Goal: Task Accomplishment & Management: Use online tool/utility

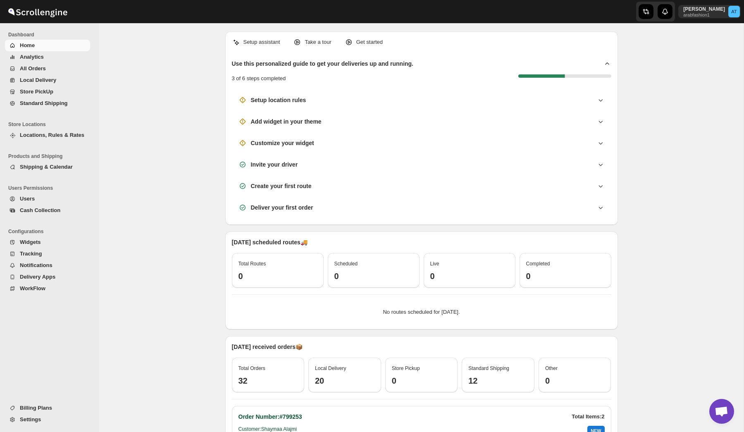
click at [48, 289] on span "WorkFlow" at bounding box center [54, 289] width 69 height 8
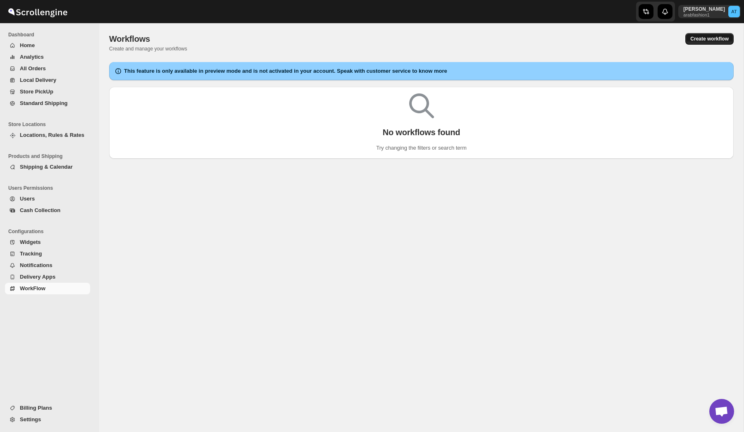
click at [708, 39] on span "Create workflow" at bounding box center [710, 39] width 38 height 7
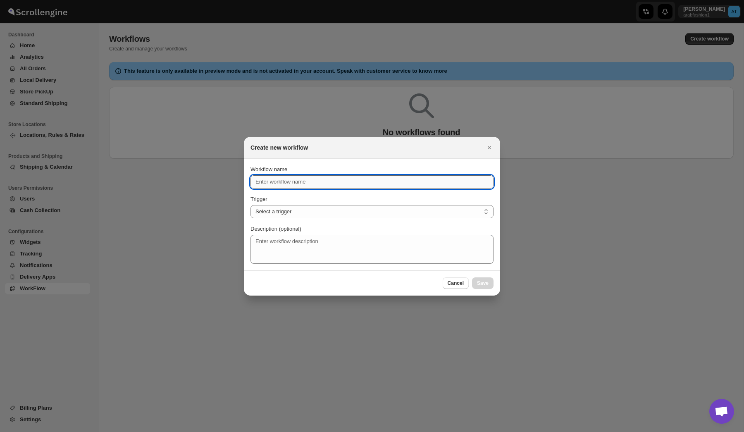
click at [314, 179] on input "Workflow name" at bounding box center [372, 181] width 243 height 13
type input "Out For Delivery"
click at [314, 213] on select "Select a trigger Route Created Route Live Route Completed Shipment Created Ship…" at bounding box center [372, 211] width 243 height 13
select select "SHIPMENT_OUT_FOR_DELIVERY"
click at [251, 205] on select "Select a trigger Route Created Route Live Route Completed Shipment Created Ship…" at bounding box center [372, 211] width 243 height 13
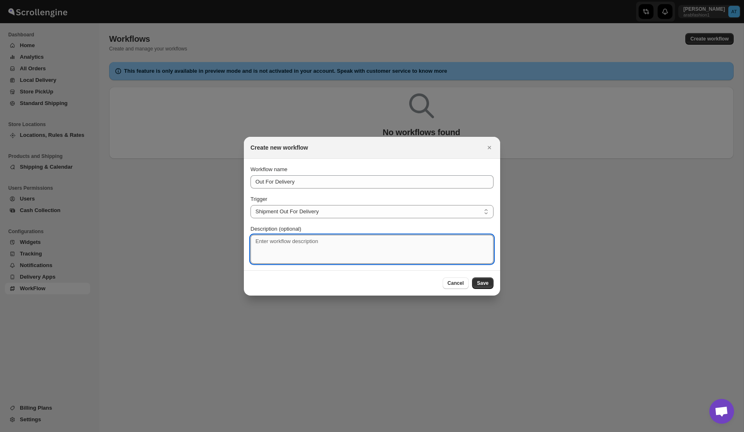
click at [313, 244] on textarea "Description (optional)" at bounding box center [372, 249] width 243 height 29
type textarea "Shipment Out for delivery whats app"
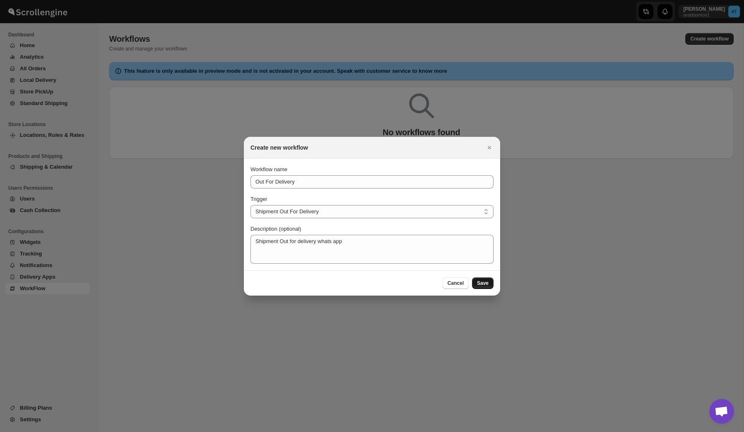
click at [482, 280] on button "Save" at bounding box center [483, 283] width 22 height 12
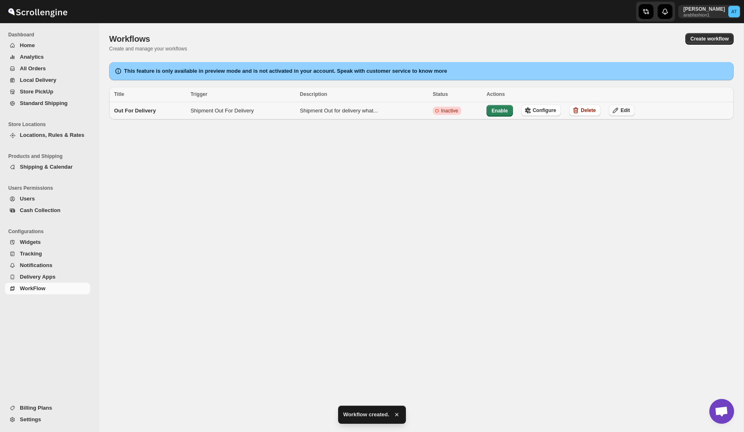
click at [630, 108] on span "Edit" at bounding box center [626, 110] width 10 height 7
select select "SHIPMENT_OUT_FOR_DELIVERY"
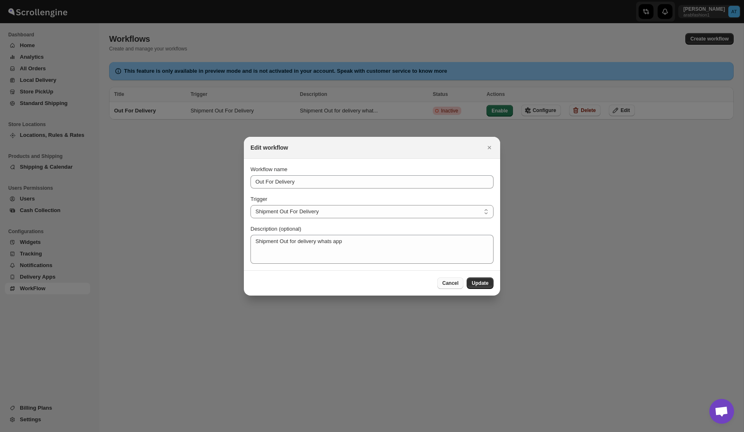
click at [451, 285] on span "Cancel" at bounding box center [450, 283] width 16 height 7
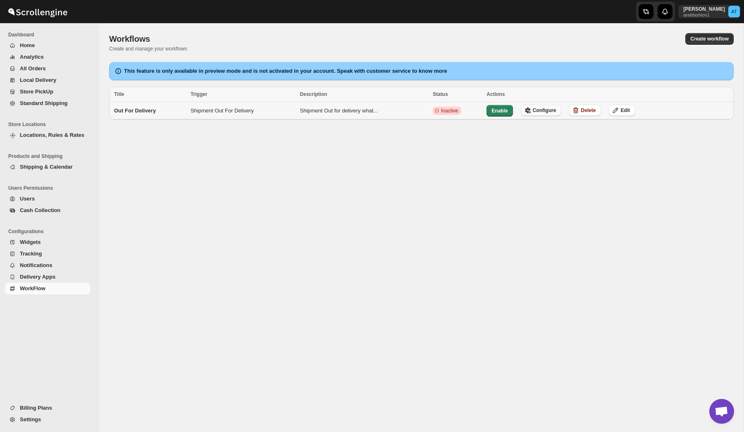
click at [550, 112] on span "Configure" at bounding box center [545, 110] width 24 height 7
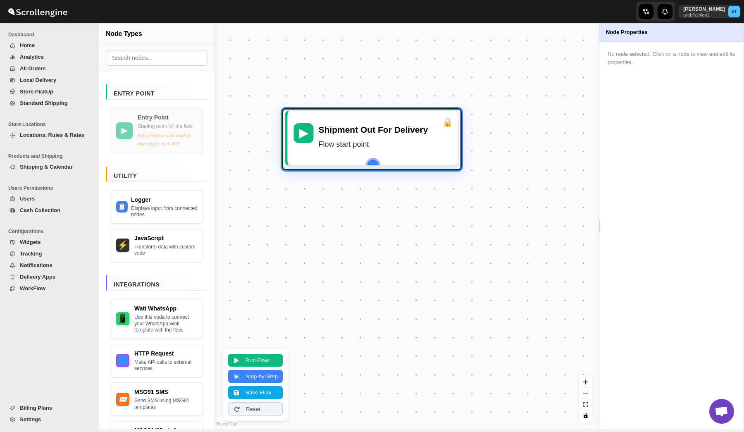
drag, startPoint x: 429, startPoint y: 223, endPoint x: 393, endPoint y: 136, distance: 94.8
click at [393, 136] on div "Shipment Out For Delivery Flow start point" at bounding box center [385, 138] width 134 height 30
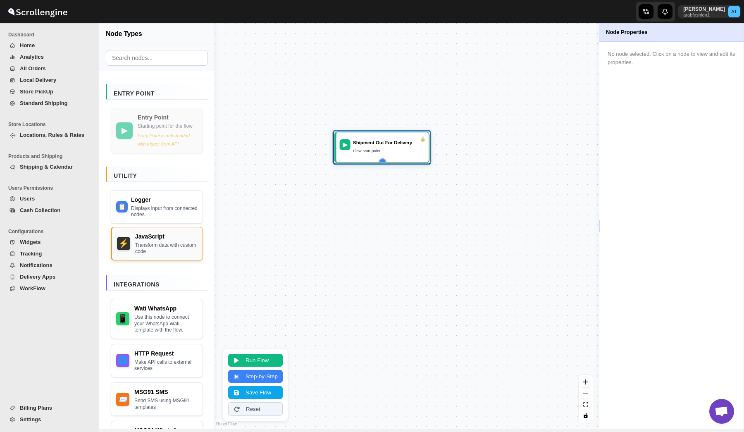
click at [144, 255] on div "Transform data with custom code" at bounding box center [166, 248] width 62 height 13
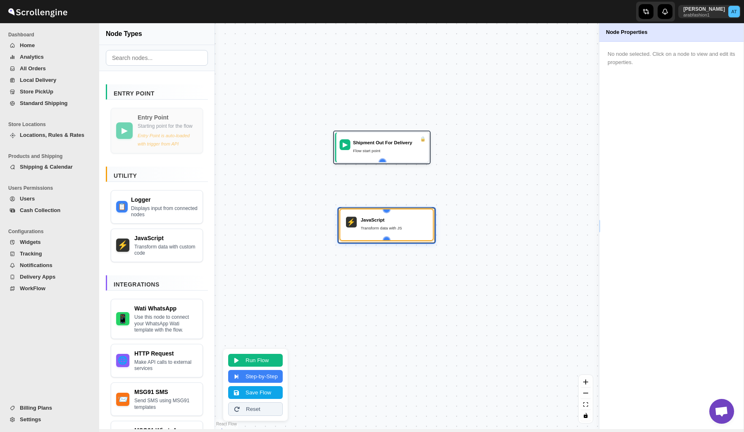
drag, startPoint x: 419, startPoint y: 285, endPoint x: 395, endPoint y: 232, distance: 57.4
click at [395, 232] on div "⚡ JavaScript Transform data with JS" at bounding box center [386, 224] width 85 height 23
drag, startPoint x: 383, startPoint y: 160, endPoint x: 385, endPoint y: 215, distance: 54.6
click at [385, 215] on div "▶ Shipment Out For Delivery Flow start point ⚡ JavaScript Transform data with JS" at bounding box center [240, 310] width 312 height 330
drag, startPoint x: 399, startPoint y: 228, endPoint x: 395, endPoint y: 222, distance: 7.0
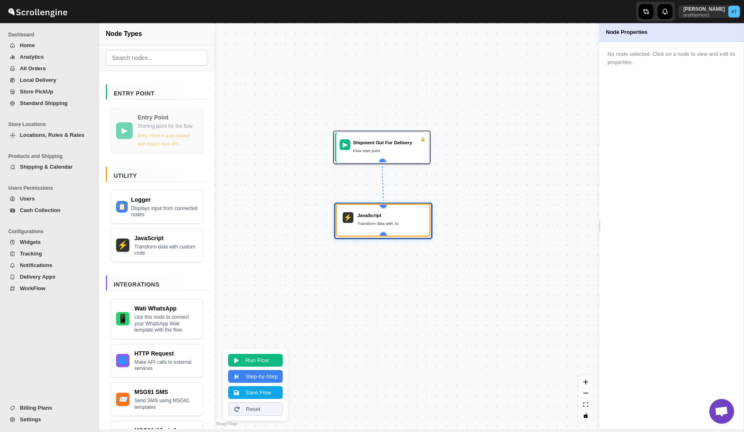
click at [395, 222] on div "Transform data with JS" at bounding box center [391, 223] width 67 height 7
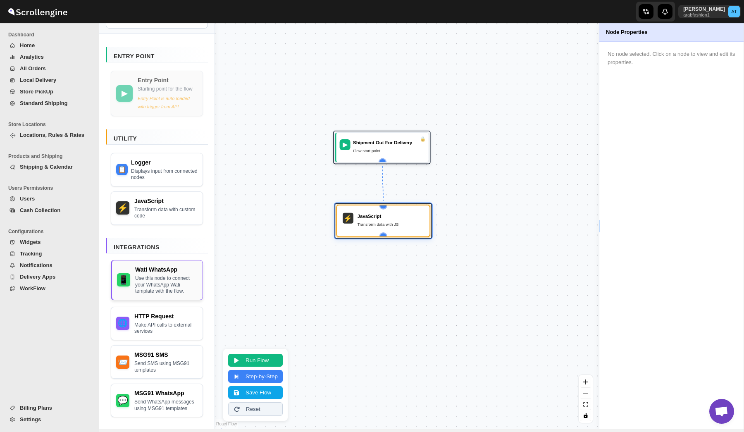
scroll to position [51, 0]
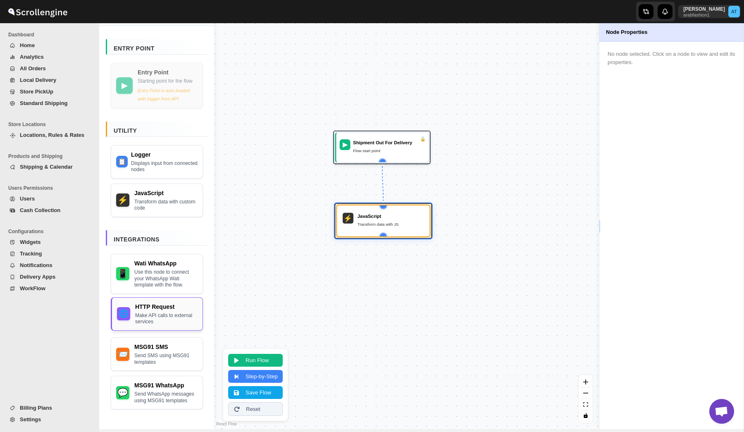
click at [162, 303] on div "HTTP Request" at bounding box center [166, 307] width 62 height 8
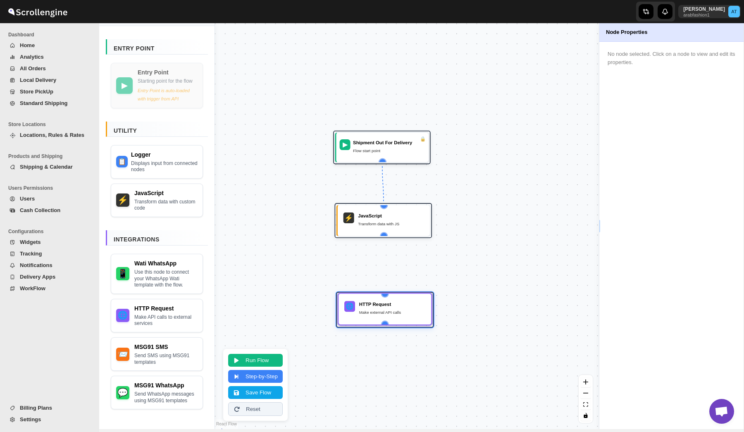
drag, startPoint x: 412, startPoint y: 282, endPoint x: 387, endPoint y: 312, distance: 39.7
click at [387, 312] on div "Make external API calls" at bounding box center [392, 312] width 67 height 7
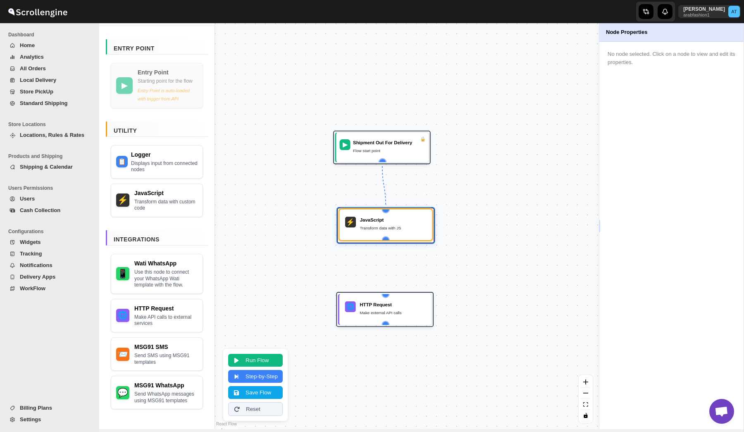
drag, startPoint x: 385, startPoint y: 236, endPoint x: 387, endPoint y: 241, distance: 5.0
click at [387, 241] on div "⚡ JavaScript Transform data with JS" at bounding box center [385, 226] width 97 height 36
drag, startPoint x: 385, startPoint y: 238, endPoint x: 385, endPoint y: 293, distance: 54.6
click at [385, 293] on div "▶ Shipment Out For Delivery Flow start point ⚡ JavaScript Transform data with J…" at bounding box center [240, 310] width 312 height 330
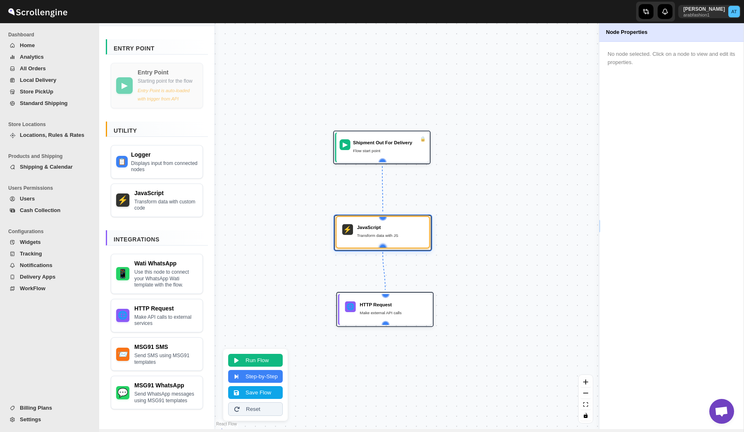
drag, startPoint x: 391, startPoint y: 236, endPoint x: 387, endPoint y: 244, distance: 9.6
click at [387, 244] on div "⚡ JavaScript Transform data with JS" at bounding box center [383, 232] width 94 height 32
click at [389, 245] on div "⚡ JavaScript Transform data with JS" at bounding box center [384, 234] width 94 height 32
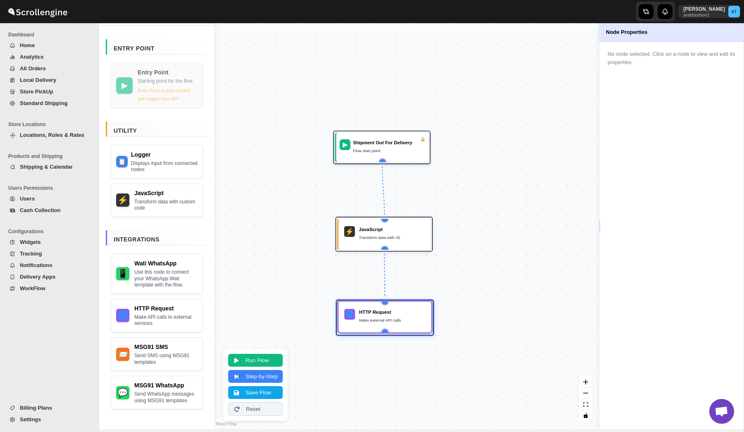
drag, startPoint x: 393, startPoint y: 311, endPoint x: 395, endPoint y: 324, distance: 12.9
click at [395, 324] on div "Make external API calls" at bounding box center [392, 320] width 67 height 7
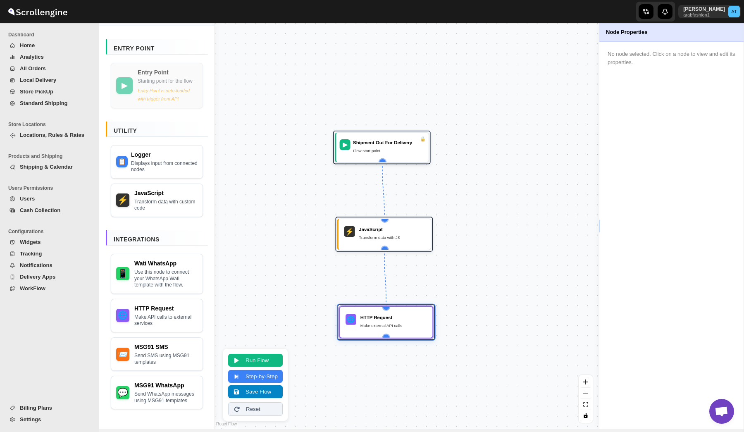
click at [255, 394] on button "Save Flow" at bounding box center [255, 391] width 55 height 13
click at [387, 320] on div "HTTP Request" at bounding box center [394, 316] width 67 height 7
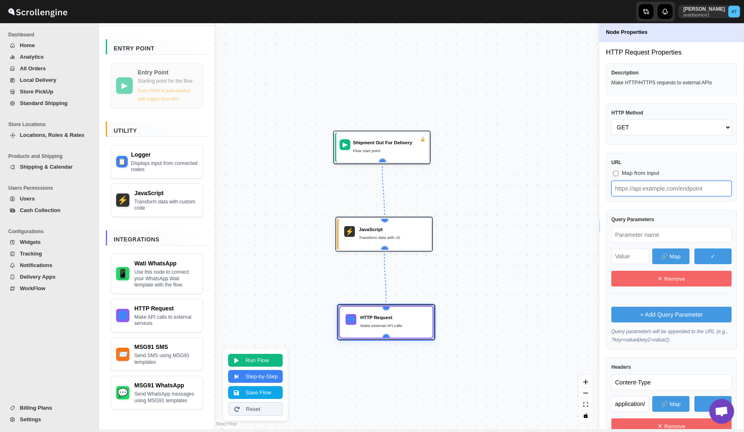
click at [643, 193] on input "text" at bounding box center [672, 189] width 120 height 16
paste input "text"
type input "[URL][DOMAIN_NAME]"
click at [637, 127] on select "GET POST PUT PATCH DELETE HEAD OPTIONS" at bounding box center [672, 128] width 120 height 16
click at [612, 120] on select "GET POST PUT PATCH DELETE HEAD OPTIONS" at bounding box center [672, 128] width 120 height 16
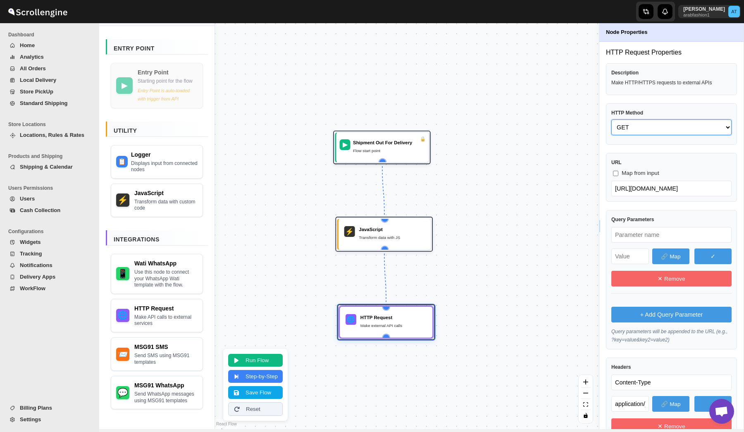
select select "POST"
click at [638, 151] on div "HTTP Request Properties Description Make HTTP/HTTPS requests to external APIs H…" at bounding box center [671, 368] width 131 height 640
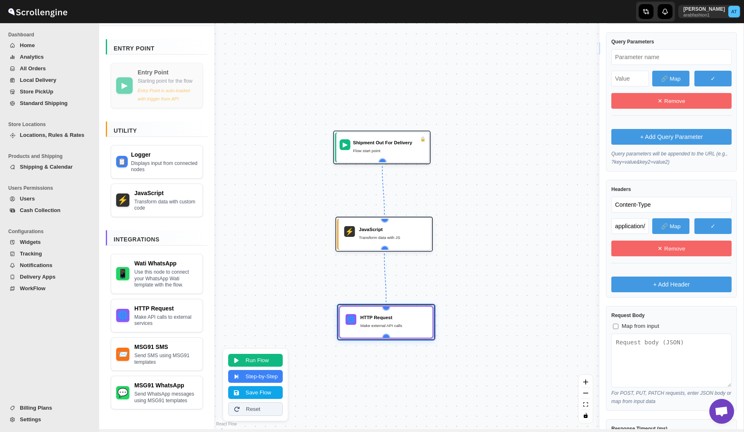
scroll to position [179, 0]
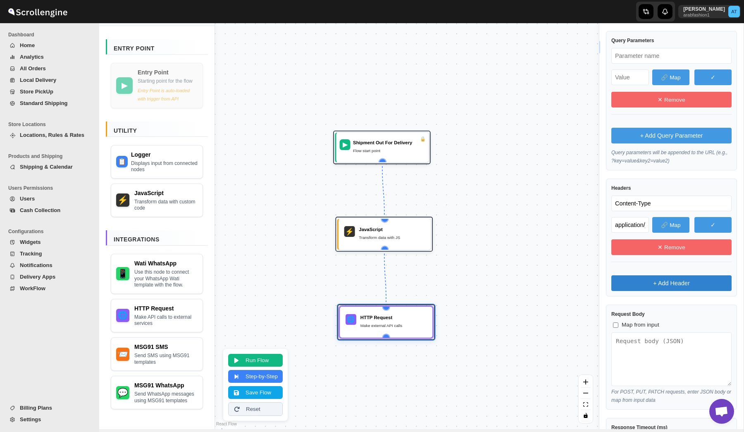
click at [659, 282] on button "+ Add Header" at bounding box center [672, 283] width 120 height 16
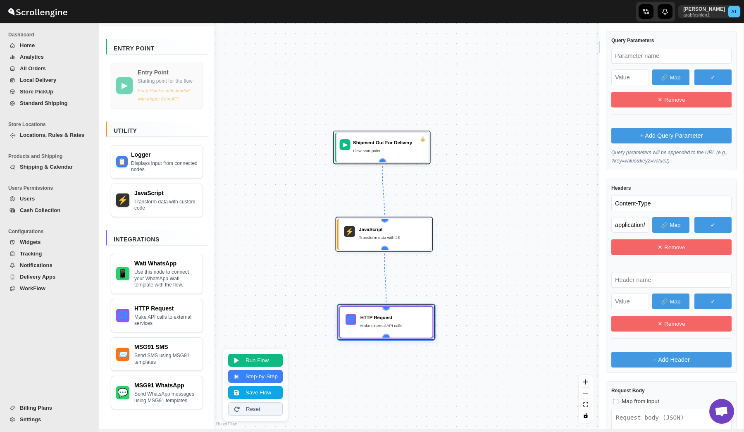
click at [636, 277] on input "text" at bounding box center [672, 280] width 120 height 16
paste input "text"
type input "x-api-key"
click at [629, 304] on input "text" at bounding box center [631, 302] width 38 height 16
paste input "text"
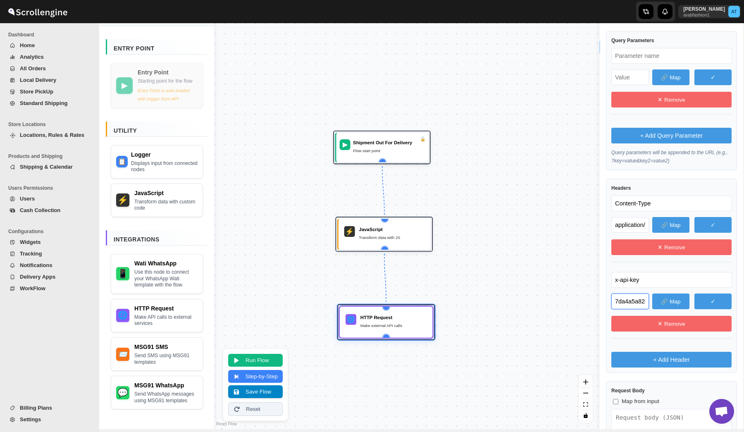
type input "7da4a5a82d7fbfbaa63ed089c5391d22fbe65e766a277c18d3054594daacc45ac74295e03d725c7…"
click at [255, 392] on button "Save Flow" at bounding box center [255, 391] width 55 height 13
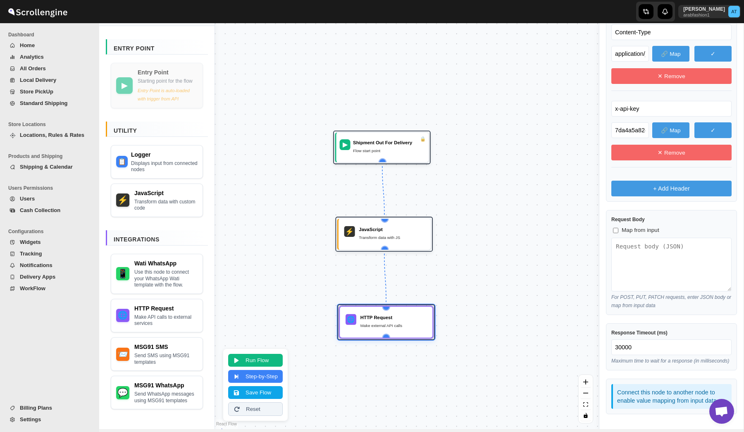
scroll to position [358, 0]
click at [644, 245] on textarea at bounding box center [672, 265] width 120 height 54
click at [630, 226] on span "Map from input" at bounding box center [641, 230] width 38 height 8
click at [619, 228] on input "Map from input" at bounding box center [615, 230] width 5 height 5
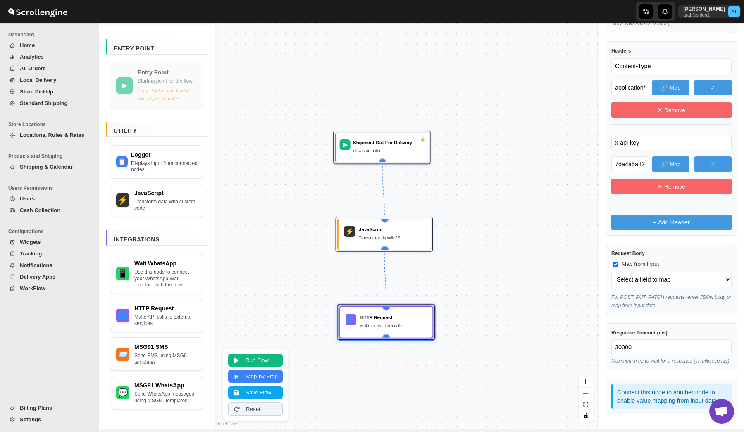
scroll to position [324, 0]
click at [659, 272] on select "Select a field to map" at bounding box center [672, 280] width 120 height 16
click at [612, 272] on select "Select a field to map" at bounding box center [672, 280] width 120 height 16
click at [670, 273] on select "Select a field to map" at bounding box center [672, 280] width 120 height 16
click at [386, 321] on div "HTTP Request Make external API calls" at bounding box center [394, 321] width 67 height 16
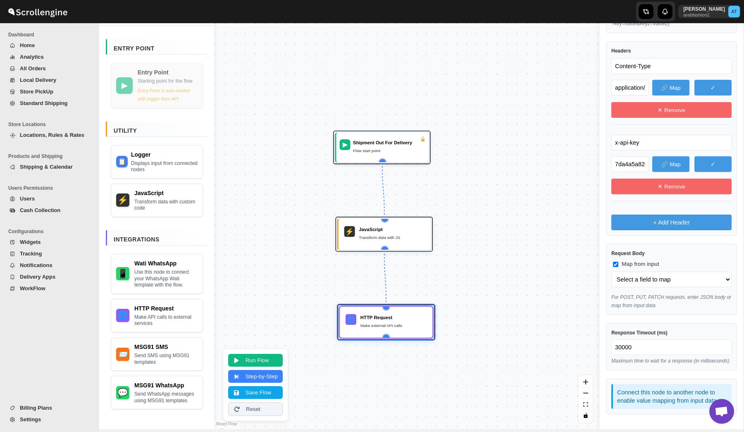
click at [641, 260] on span "Map from input" at bounding box center [641, 264] width 38 height 8
click at [619, 262] on input "Map from input" at bounding box center [615, 264] width 5 height 5
checkbox input "false"
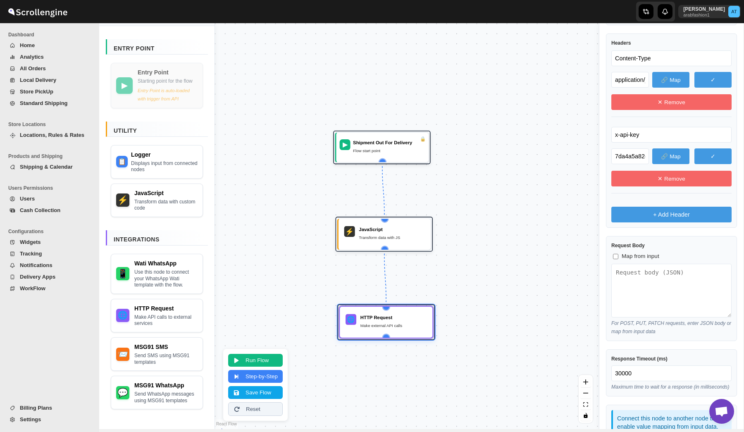
click at [640, 285] on textarea at bounding box center [672, 291] width 120 height 54
paste textarea
type textarea "{ "templateId": "1385563869175040", "receiverPhoneNumber": "", "templateParams"…"
click at [258, 392] on button "Save Flow" at bounding box center [255, 391] width 55 height 13
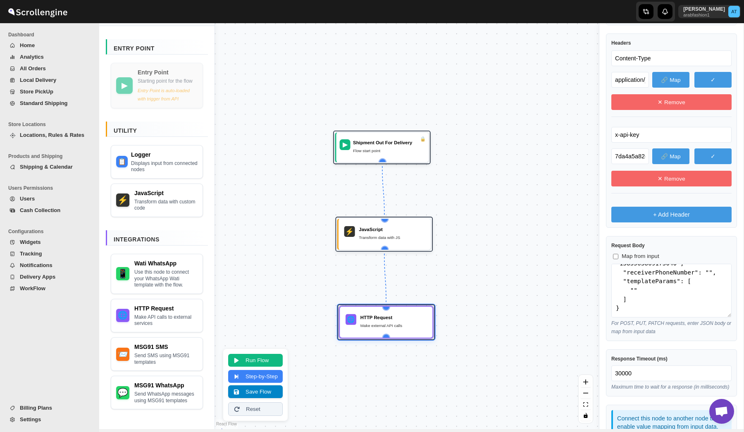
click at [257, 393] on button "Save Flow" at bounding box center [255, 391] width 55 height 13
